Goal: Information Seeking & Learning: Check status

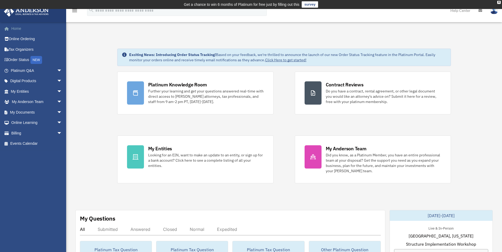
click at [19, 30] on link "Home" at bounding box center [37, 28] width 66 height 11
click at [493, 10] on img at bounding box center [494, 11] width 8 height 8
click at [479, 10] on icon at bounding box center [480, 11] width 4 height 4
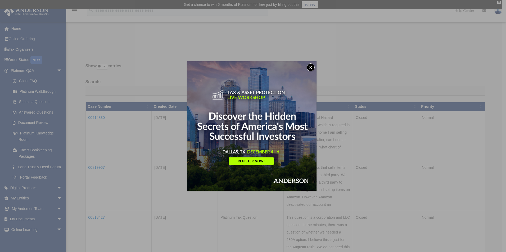
click at [312, 67] on button "x" at bounding box center [311, 67] width 8 height 8
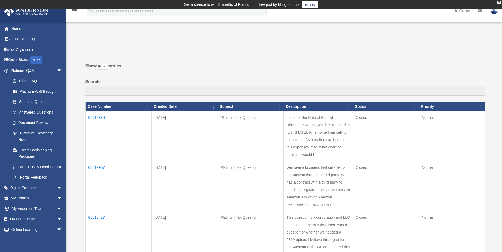
click at [103, 117] on td "00914830" at bounding box center [118, 136] width 66 height 50
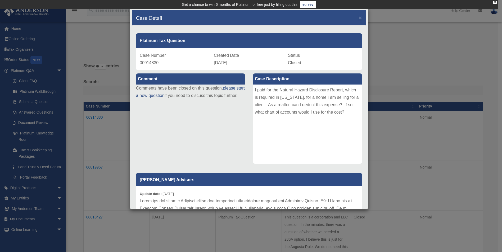
click at [89, 46] on div "Case Detail × Platinum Tax Question Case Number 00914830 Created Date [DATE] St…" at bounding box center [251, 126] width 502 height 252
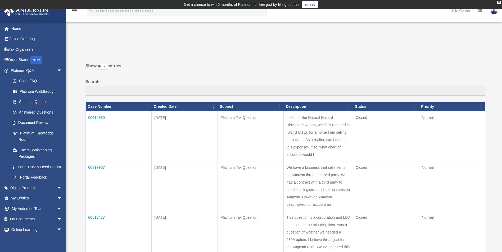
click at [99, 165] on td "00819967" at bounding box center [118, 186] width 66 height 50
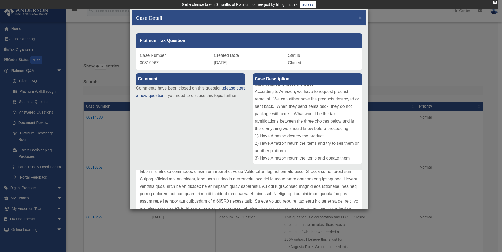
scroll to position [44, 0]
drag, startPoint x: 202, startPoint y: 125, endPoint x: 196, endPoint y: 81, distance: 44.4
click at [196, 81] on div "Comment Comments have been closed on this question, please start a new question…" at bounding box center [249, 173] width 234 height 207
click at [358, 17] on span "×" at bounding box center [359, 18] width 3 height 6
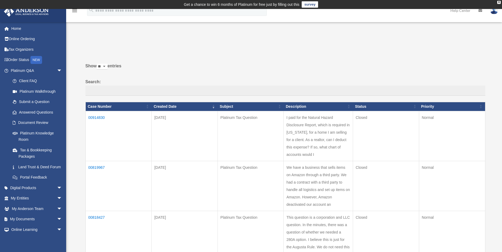
click at [76, 11] on icon "menu" at bounding box center [74, 10] width 6 height 6
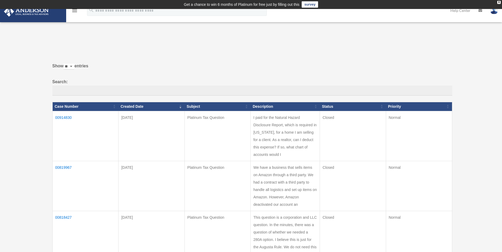
click at [76, 11] on icon "menu" at bounding box center [74, 10] width 6 height 6
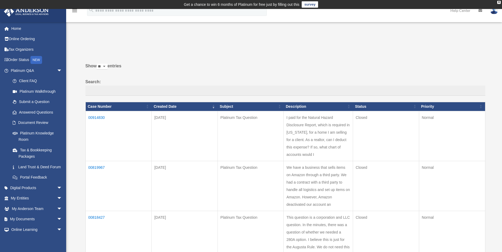
click at [495, 12] on img at bounding box center [494, 11] width 8 height 8
click at [474, 51] on p at bounding box center [283, 47] width 403 height 7
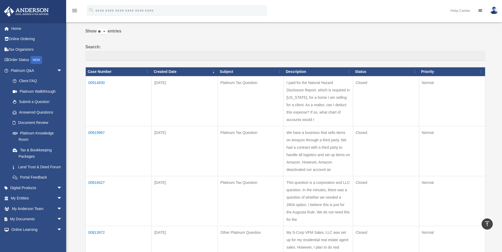
scroll to position [0, 0]
